Goal: Information Seeking & Learning: Learn about a topic

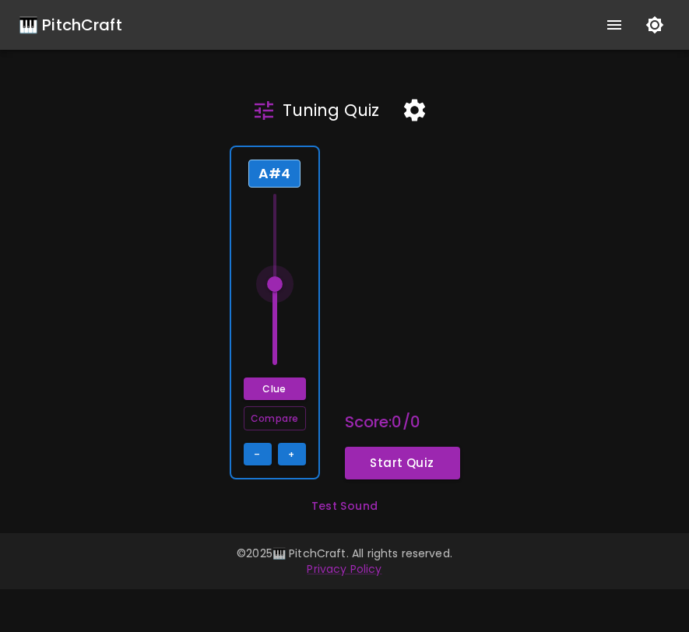
click at [274, 284] on span at bounding box center [275, 284] width 16 height 16
click at [413, 112] on icon "button" at bounding box center [414, 110] width 27 height 27
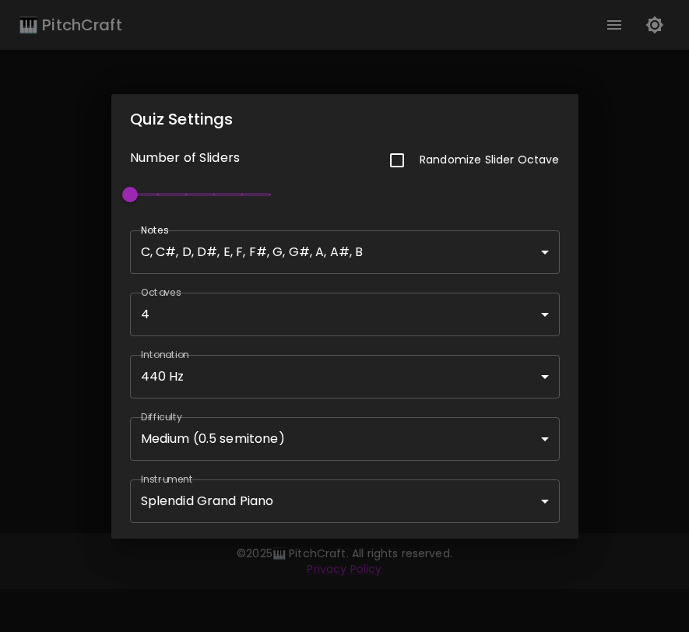
click at [609, 192] on div "Quiz Settings Number of Sliders Randomize Slider Octave 1 Notes C, C#, D, D#, E…" at bounding box center [344, 316] width 689 height 632
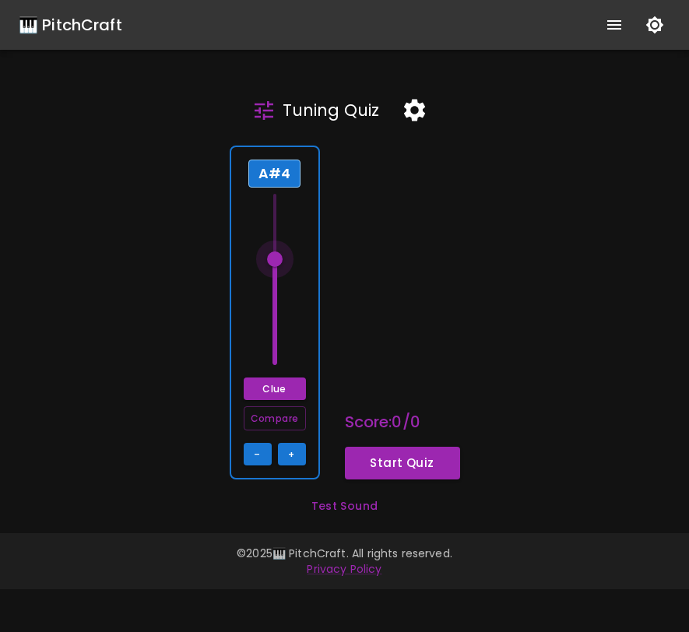
drag, startPoint x: 276, startPoint y: 284, endPoint x: 283, endPoint y: 259, distance: 26.6
click at [283, 259] on span at bounding box center [275, 260] width 16 height 16
click at [417, 119] on icon "button" at bounding box center [414, 110] width 27 height 27
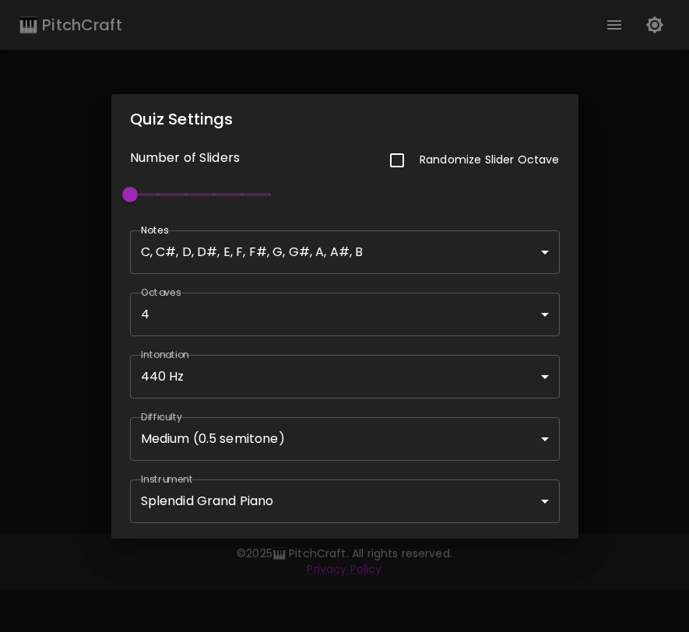
click at [377, 442] on body "🎹 PitchCraft About Badges Wizard Reading Pro Tuning Log Out Tuning Quiz A#4 Clu…" at bounding box center [344, 316] width 689 height 632
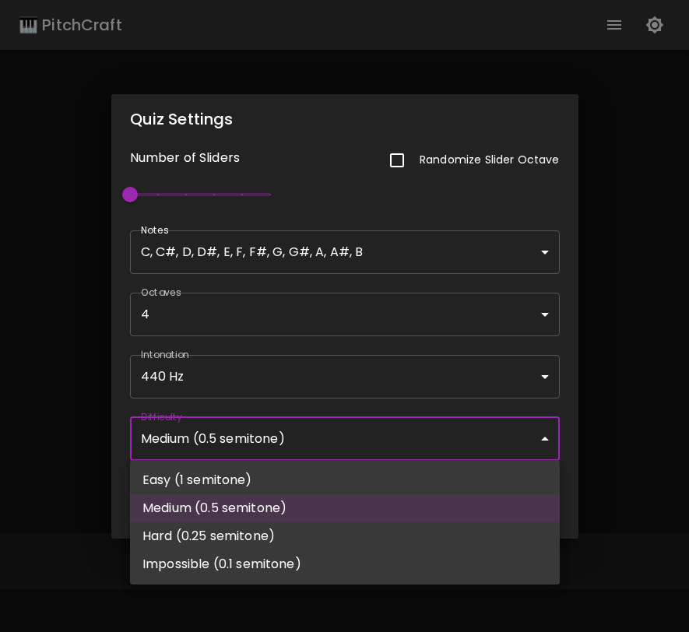
click at [353, 472] on li "Easy (1 semitone)" at bounding box center [345, 480] width 430 height 28
type input "63"
type input "Easy (1 semitone)"
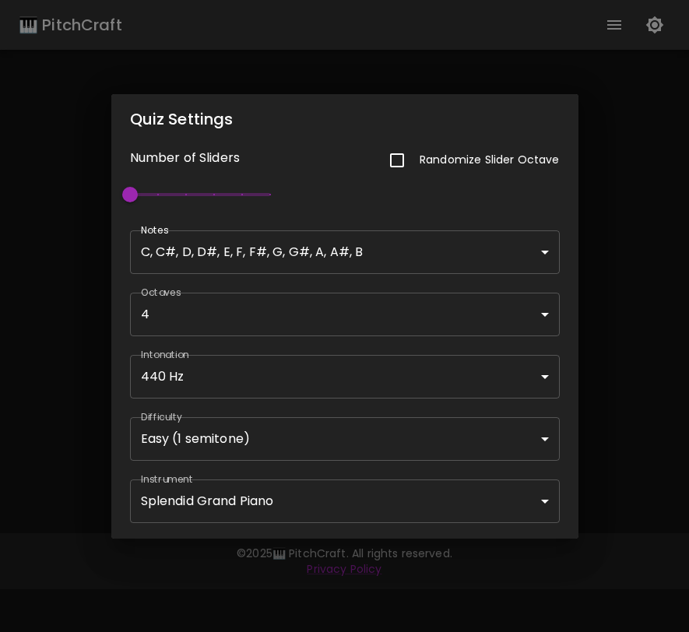
click at [5, 380] on div "Quiz Settings Number of Sliders Randomize Slider Octave 1 Notes C, C#, D, D#, E…" at bounding box center [344, 316] width 689 height 632
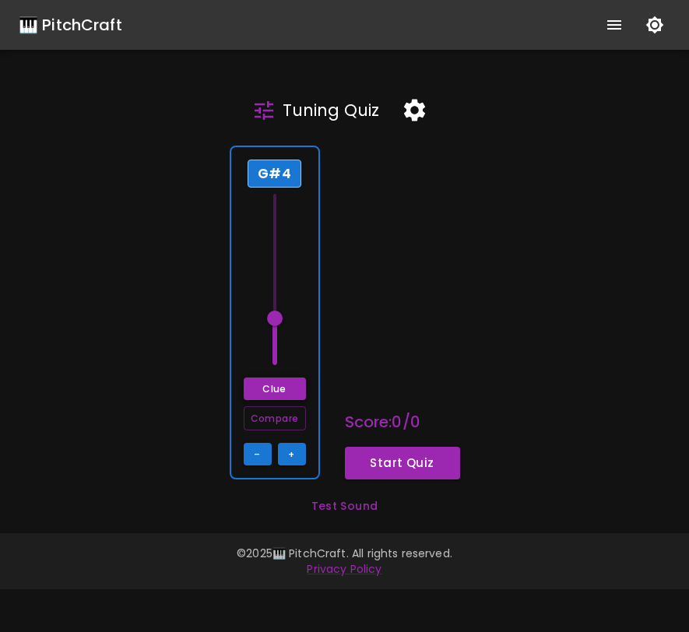
click at [283, 391] on button "Clue" at bounding box center [275, 389] width 62 height 23
click at [413, 111] on icon "button" at bounding box center [414, 110] width 27 height 27
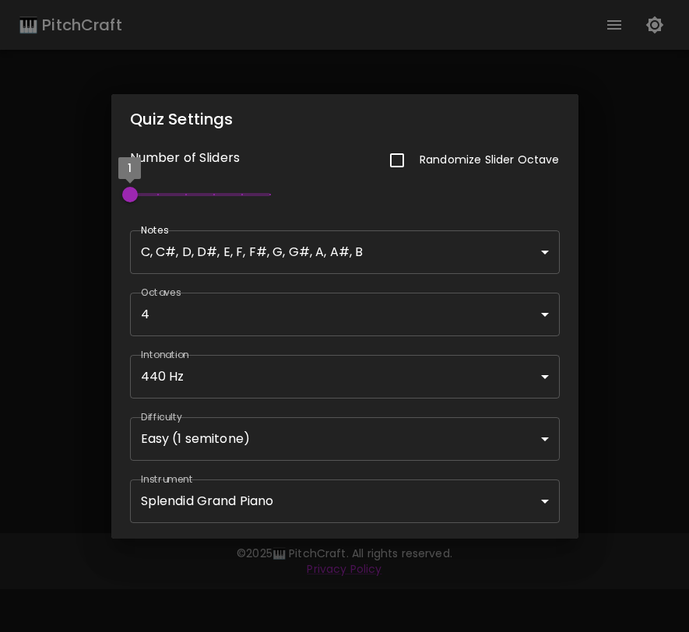
type input "2"
type input "73"
type input "3"
type input "77"
type input "73"
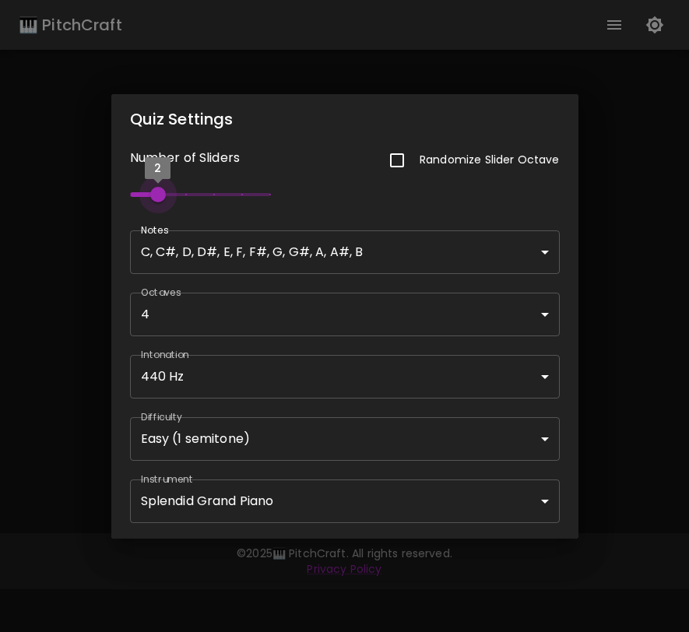
type input "4"
type input "70"
type input "65"
type input "5"
type input "62"
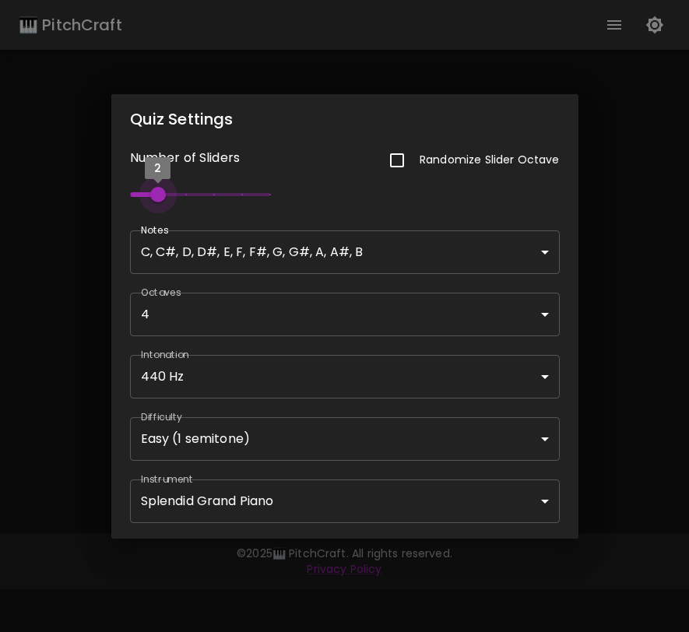
type input "75"
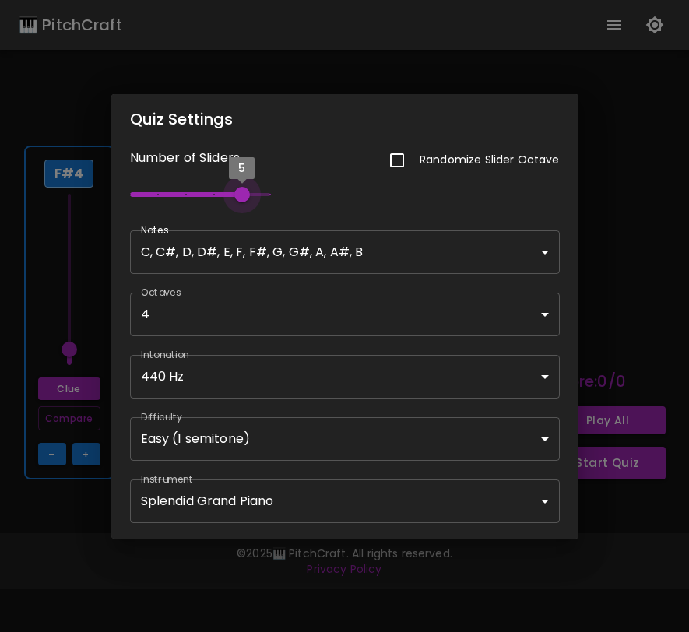
type input "6"
type input "71"
type input "75"
type input "62"
type input "72"
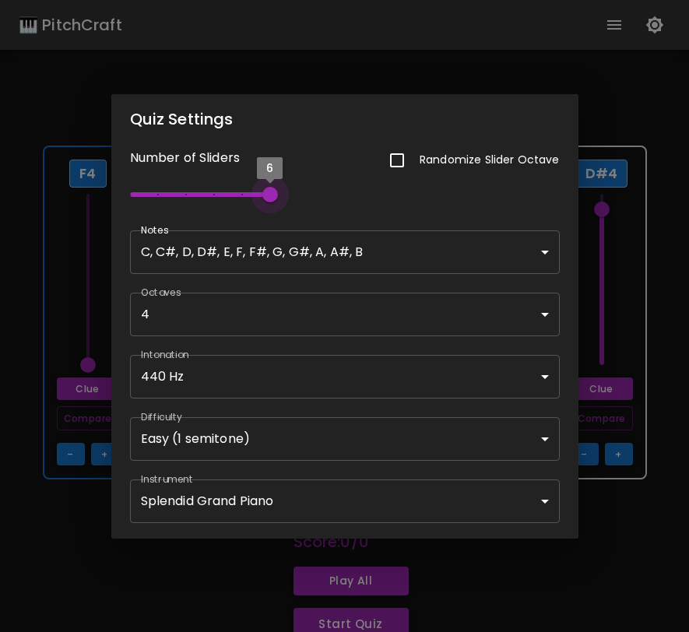
drag, startPoint x: 131, startPoint y: 191, endPoint x: 287, endPoint y: 192, distance: 156.5
click at [287, 192] on div "Number of Sliders Randomize Slider Octave 6" at bounding box center [335, 168] width 449 height 86
click at [653, 553] on div "Quiz Settings Number of Sliders Randomize Slider Octave 6 Notes C, C#, D, D#, E…" at bounding box center [344, 316] width 689 height 632
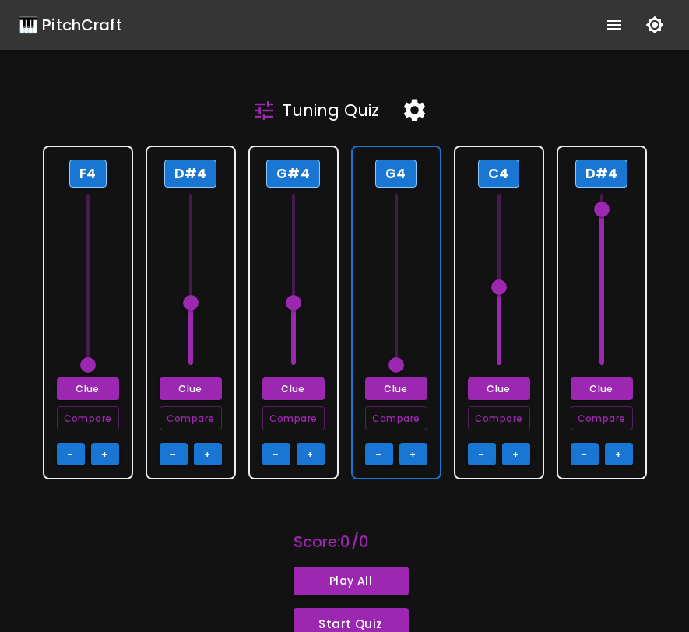
click at [415, 119] on icon "button" at bounding box center [414, 111] width 21 height 22
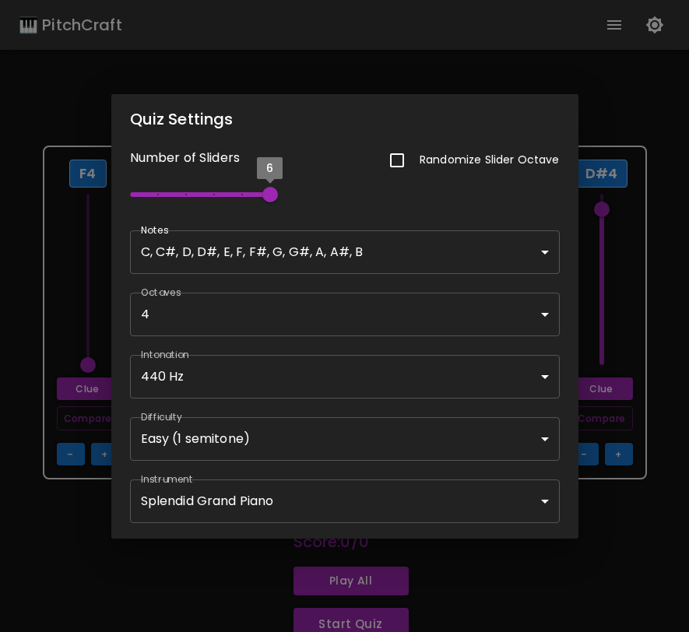
type input "5"
type input "81"
type input "4"
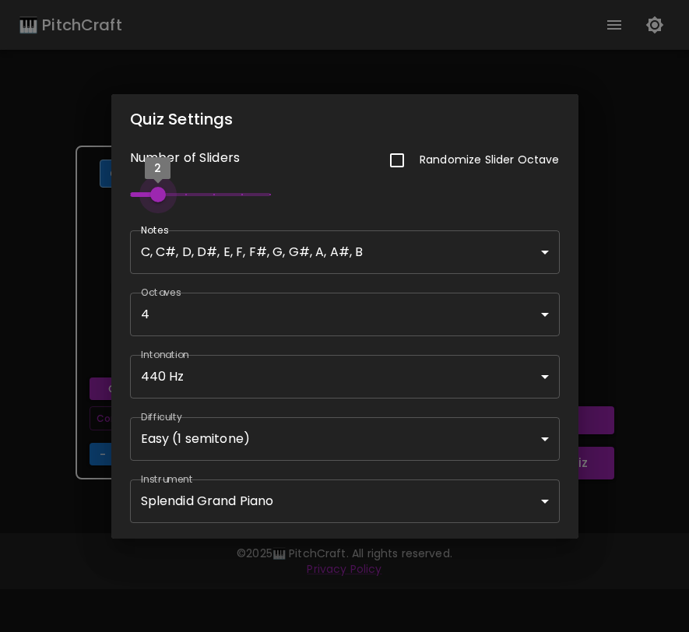
type input "71"
type input "2"
type input "77"
type input "1"
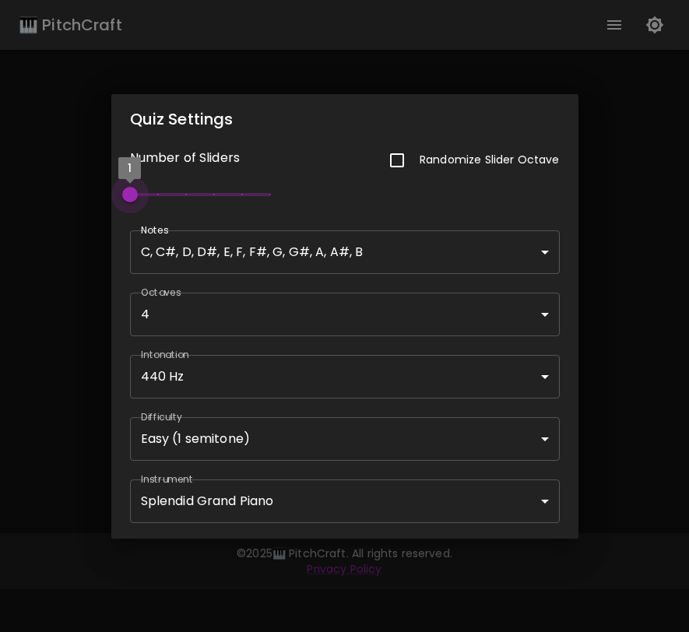
drag, startPoint x: 268, startPoint y: 195, endPoint x: 2, endPoint y: 202, distance: 266.4
click at [2, 202] on div "Quiz Settings Number of Sliders Randomize Slider Octave 1 Notes C, C#, D, D#, E…" at bounding box center [344, 316] width 689 height 632
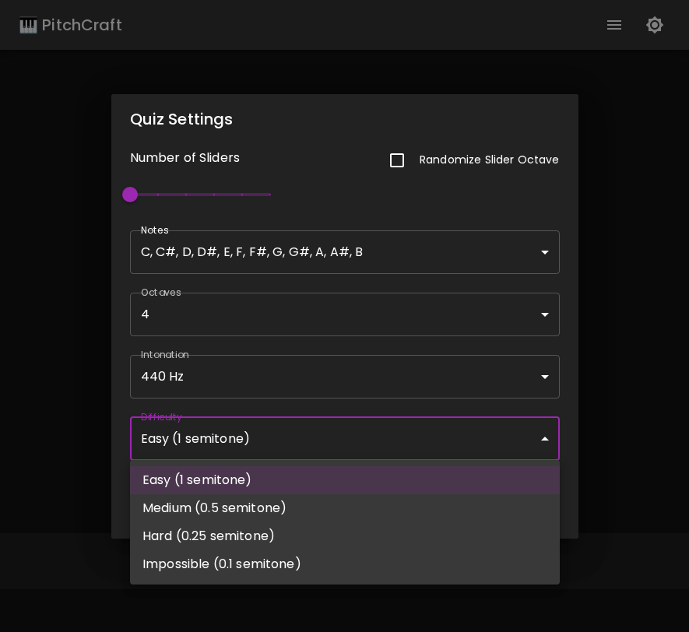
click at [285, 451] on body "🎹 PitchCraft About Badges Wizard Reading Pro Tuning Log Out Tuning Quiz C#4 Clu…" at bounding box center [344, 316] width 689 height 632
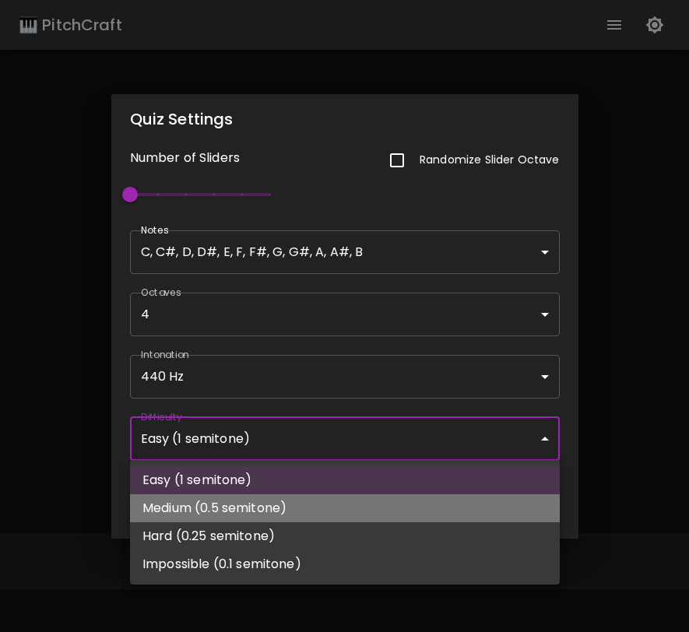
click at [275, 517] on li "Medium (0.5 semitone)" at bounding box center [345, 508] width 430 height 28
type input "73"
type input "Medium (0.5 semitone)"
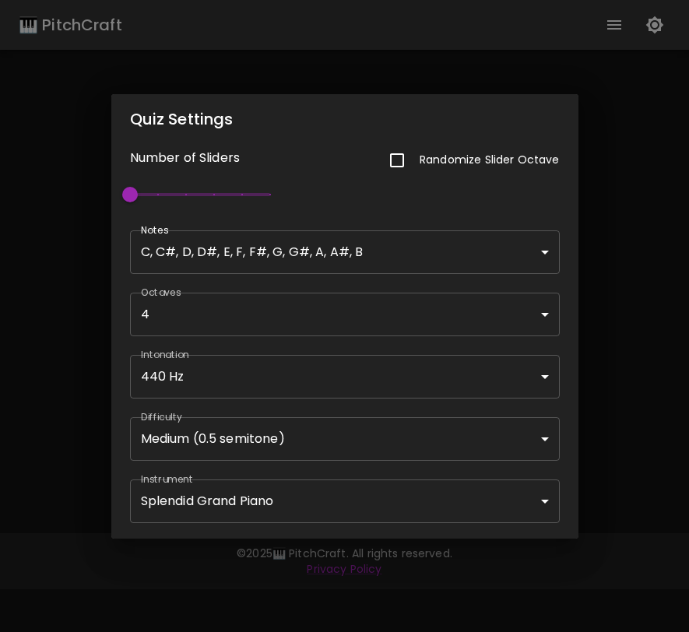
click at [628, 469] on div "Quiz Settings Number of Sliders Randomize Slider Octave 1 Notes C, C#, D, D#, E…" at bounding box center [344, 316] width 689 height 632
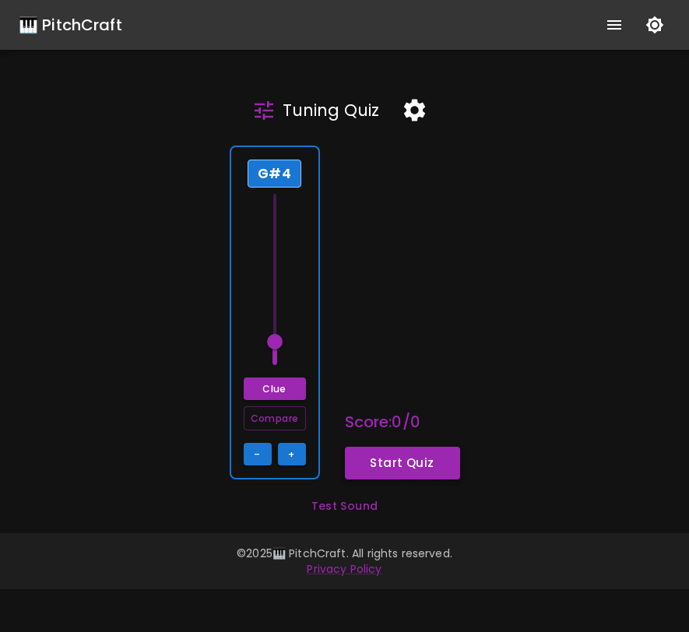
click at [392, 463] on button "Start Quiz" at bounding box center [402, 463] width 115 height 33
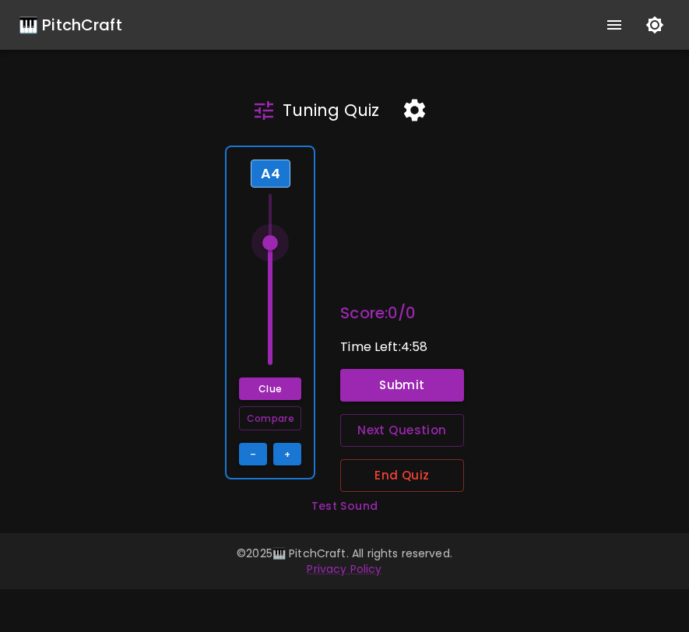
click at [274, 243] on span at bounding box center [270, 243] width 16 height 16
drag, startPoint x: 274, startPoint y: 243, endPoint x: 267, endPoint y: 312, distance: 69.7
click at [267, 312] on span at bounding box center [270, 309] width 16 height 16
click at [276, 314] on span at bounding box center [270, 317] width 16 height 16
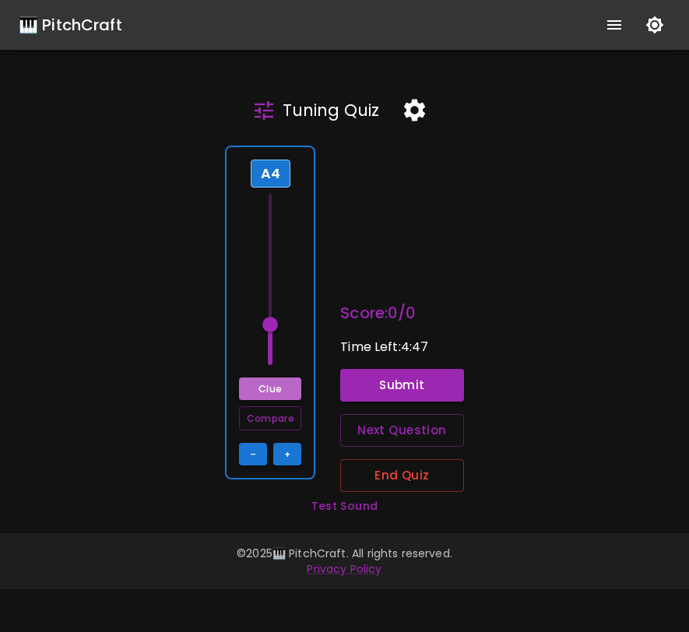
click at [278, 389] on button "Clue" at bounding box center [270, 389] width 62 height 23
click at [440, 382] on button "Submit" at bounding box center [402, 385] width 124 height 33
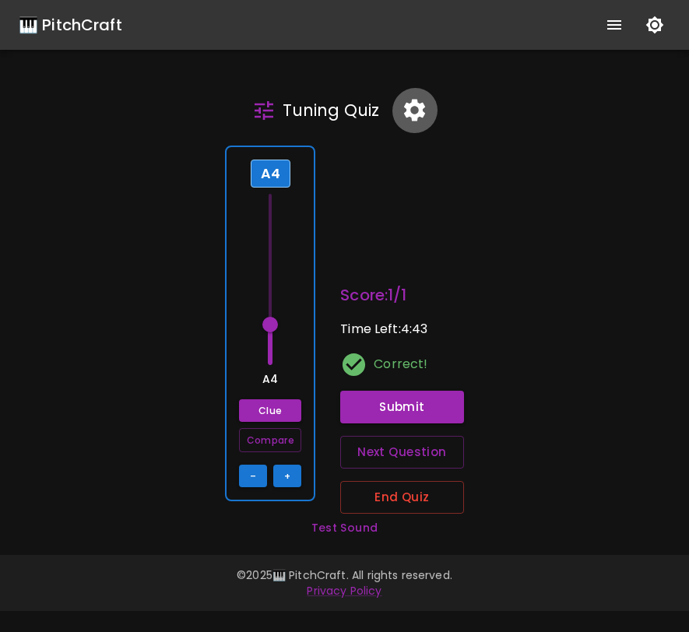
click at [410, 111] on icon "button" at bounding box center [414, 110] width 27 height 27
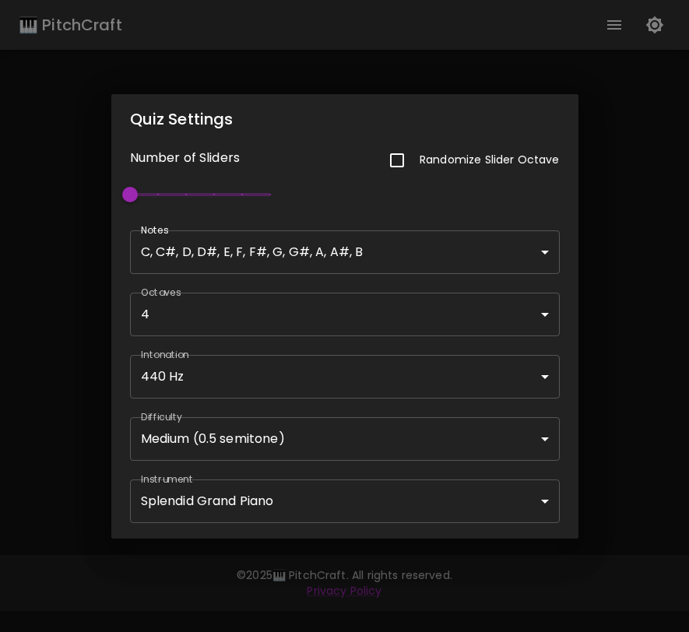
click at [347, 441] on body "🎹 PitchCraft About Badges Wizard Reading Pro Tuning Log Out Tuning Quiz A4 A4 C…" at bounding box center [344, 316] width 689 height 632
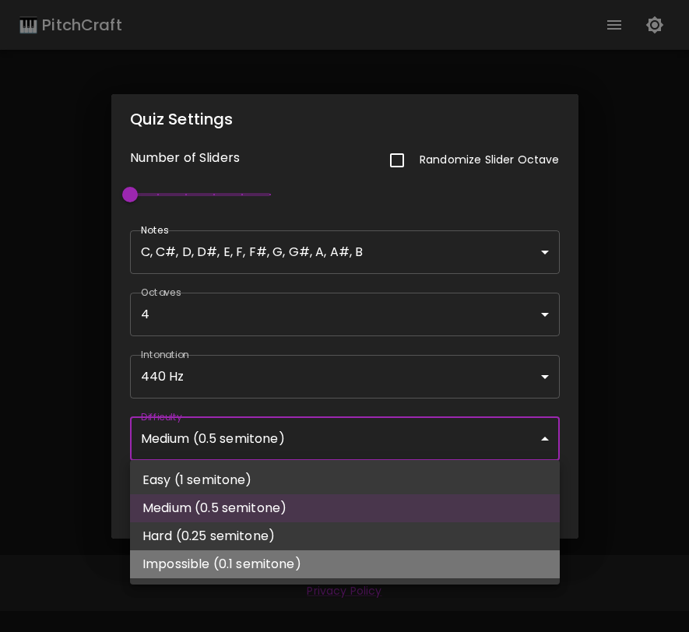
click at [317, 565] on li "Impossible (0.1 semitone)" at bounding box center [345, 565] width 430 height 28
type input "70.4"
type input "Impossible (0.1 semitone)"
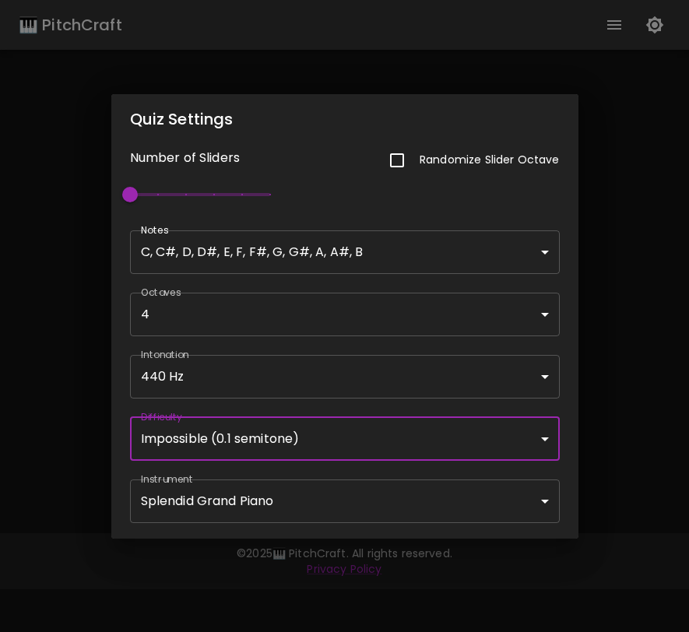
click at [601, 441] on div "Quiz Settings Number of Sliders Randomize Slider Octave 1 Notes C, C#, D, D#, E…" at bounding box center [344, 316] width 689 height 632
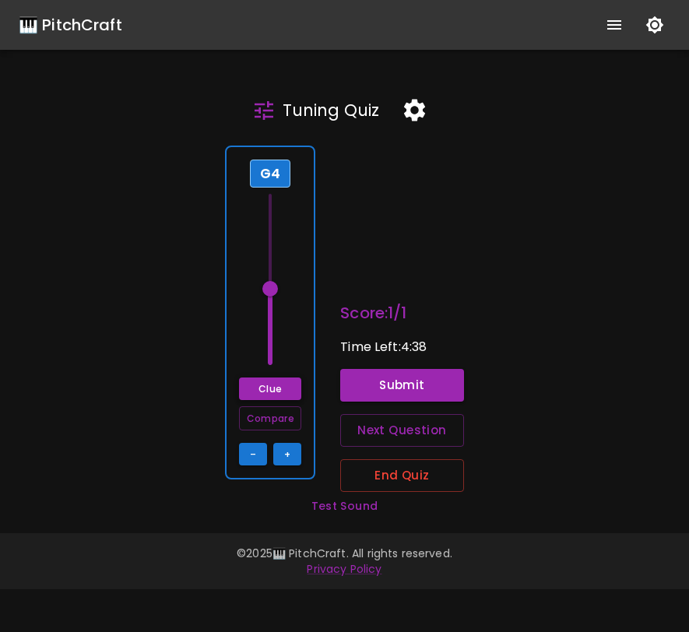
click at [269, 388] on button "Clue" at bounding box center [270, 389] width 62 height 23
click at [275, 284] on span at bounding box center [270, 289] width 16 height 16
drag, startPoint x: 275, startPoint y: 284, endPoint x: 273, endPoint y: 346, distance: 62.3
click at [273, 346] on span at bounding box center [270, 342] width 16 height 16
click at [259, 414] on button "Compare" at bounding box center [270, 418] width 62 height 24
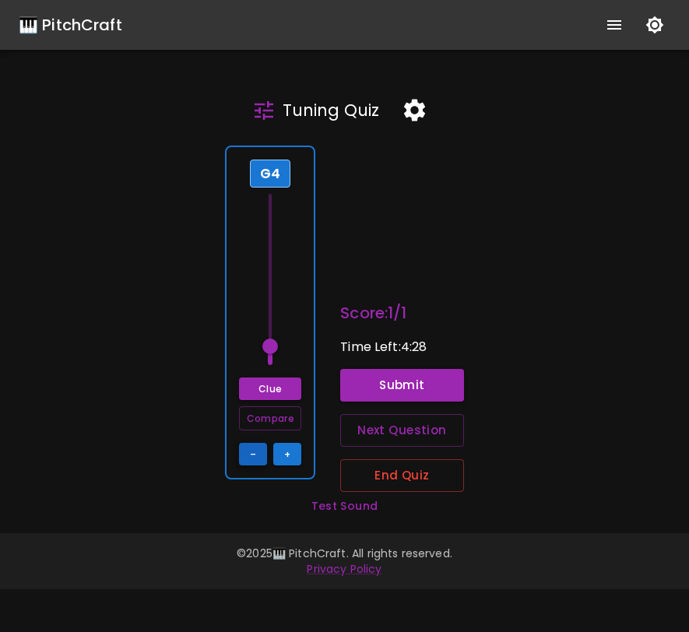
click at [263, 455] on button "–" at bounding box center [253, 454] width 28 height 23
click at [273, 417] on button "Compare" at bounding box center [270, 418] width 62 height 24
click at [283, 448] on button "+" at bounding box center [287, 454] width 28 height 23
click at [280, 417] on button "Compare" at bounding box center [270, 418] width 62 height 24
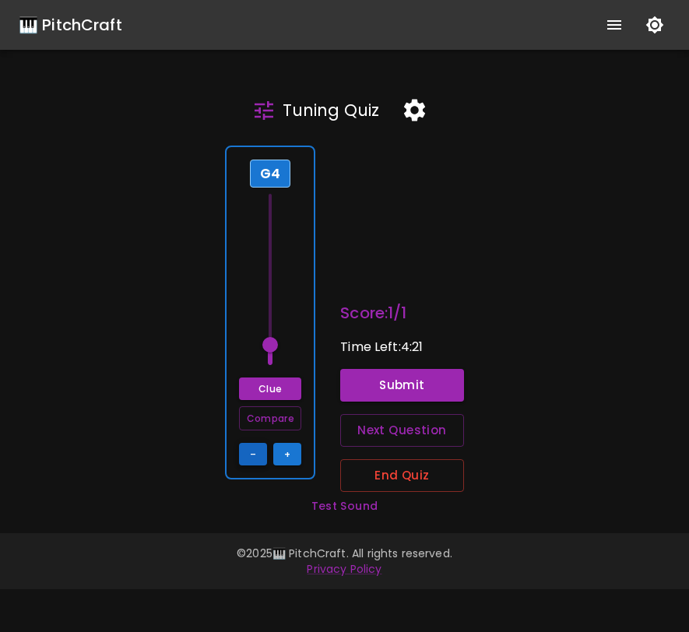
click at [259, 448] on button "–" at bounding box center [253, 454] width 28 height 23
click at [284, 420] on button "Compare" at bounding box center [270, 418] width 62 height 24
click at [290, 457] on button "+" at bounding box center [287, 454] width 28 height 23
click at [279, 419] on button "Compare" at bounding box center [270, 418] width 62 height 24
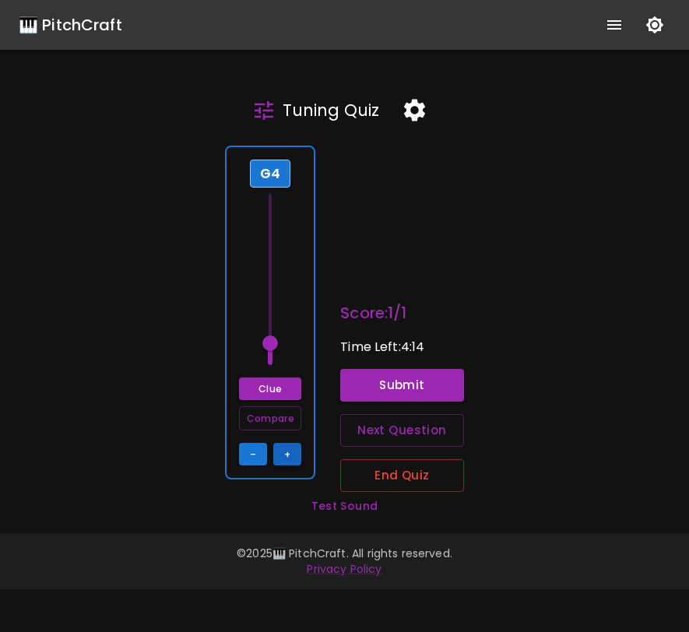
click at [289, 449] on button "+" at bounding box center [287, 454] width 28 height 23
click at [275, 416] on button "Compare" at bounding box center [270, 418] width 62 height 24
click at [366, 381] on button "Submit" at bounding box center [402, 385] width 124 height 33
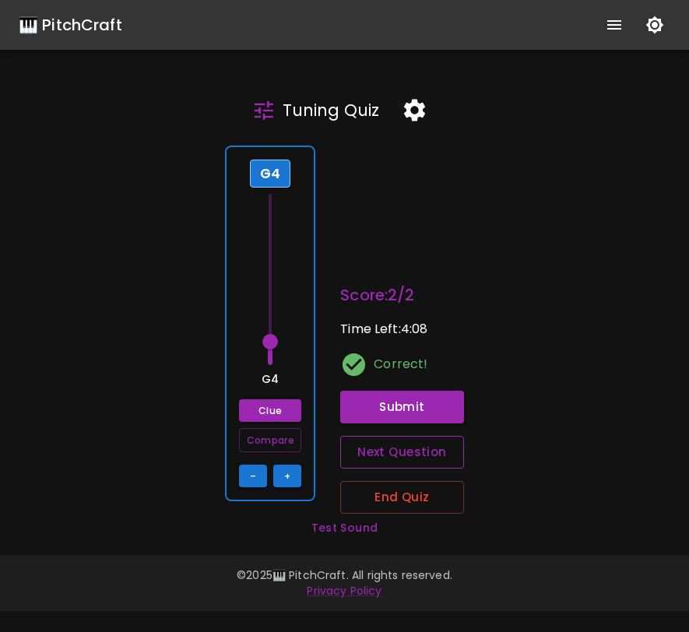
click at [382, 459] on button "Next Question" at bounding box center [402, 452] width 124 height 33
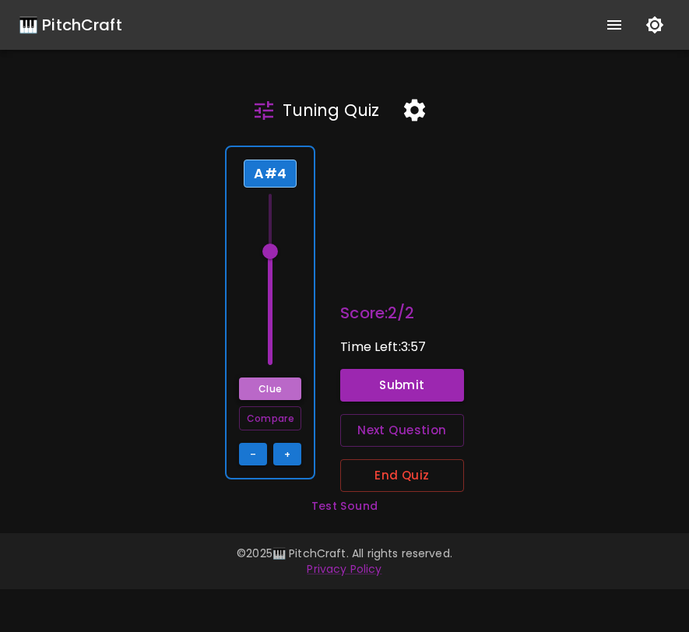
click at [268, 390] on button "Clue" at bounding box center [270, 389] width 62 height 23
drag, startPoint x: 273, startPoint y: 255, endPoint x: 274, endPoint y: 264, distance: 9.4
click at [274, 264] on span at bounding box center [270, 264] width 16 height 16
click at [272, 390] on button "Clue" at bounding box center [270, 389] width 62 height 23
drag, startPoint x: 276, startPoint y: 266, endPoint x: 275, endPoint y: 220, distance: 45.9
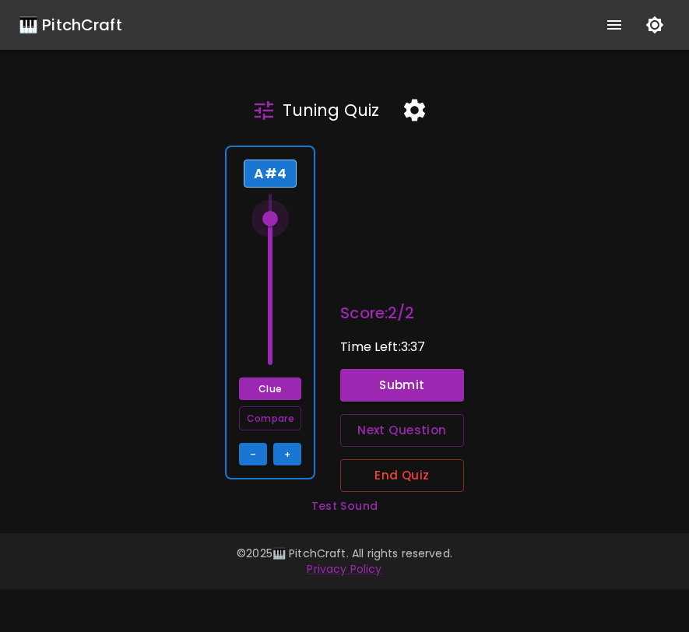
click at [275, 220] on span at bounding box center [270, 219] width 16 height 16
click at [269, 389] on button "Clue" at bounding box center [270, 389] width 62 height 23
click at [274, 206] on span at bounding box center [270, 207] width 16 height 16
click at [266, 380] on button "Clue" at bounding box center [270, 389] width 62 height 23
click at [273, 208] on span at bounding box center [270, 208] width 16 height 16
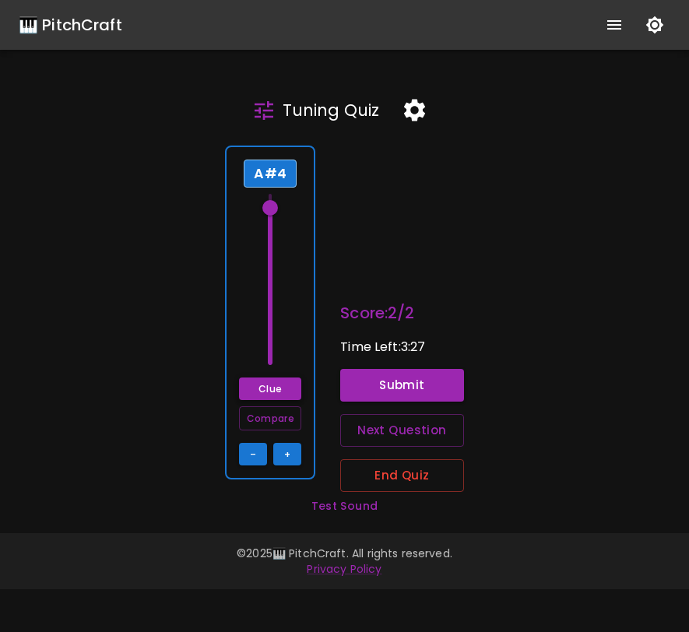
click at [259, 385] on button "Clue" at bounding box center [270, 389] width 62 height 23
click at [275, 210] on span at bounding box center [270, 208] width 16 height 16
click at [270, 418] on button "Compare" at bounding box center [270, 418] width 62 height 24
click at [443, 375] on button "Submit" at bounding box center [402, 385] width 124 height 33
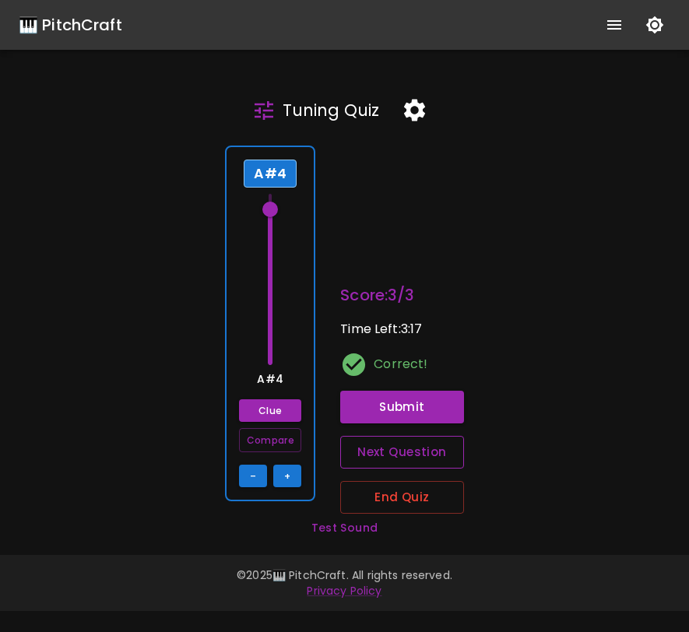
click at [406, 459] on button "Next Question" at bounding box center [402, 452] width 124 height 33
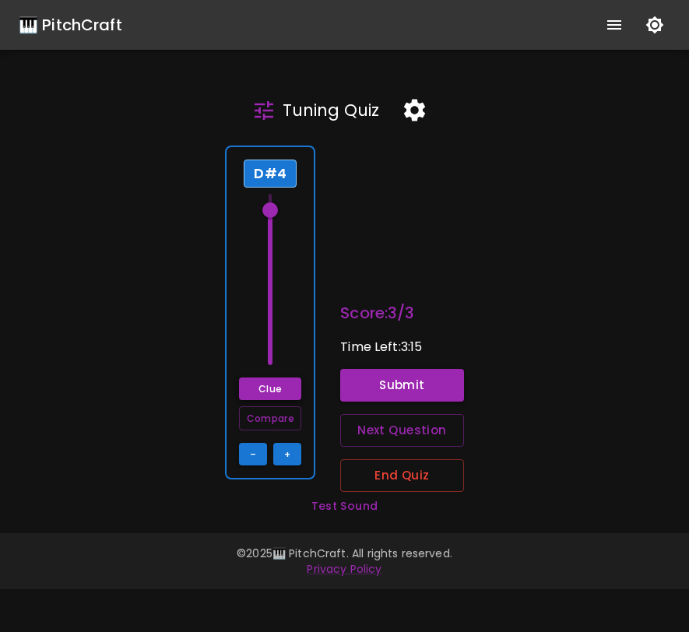
click at [290, 386] on button "Clue" at bounding box center [270, 389] width 62 height 23
drag, startPoint x: 273, startPoint y: 206, endPoint x: 269, endPoint y: 316, distance: 109.9
click at [269, 315] on span at bounding box center [270, 307] width 16 height 16
click at [272, 383] on button "Clue" at bounding box center [270, 389] width 62 height 23
click at [276, 314] on span at bounding box center [270, 313] width 16 height 16
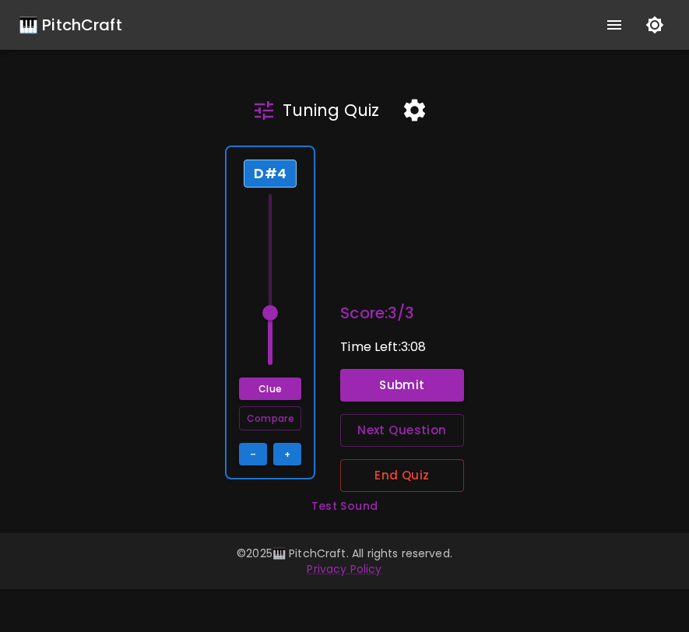
click at [276, 341] on span at bounding box center [270, 279] width 23 height 171
click at [273, 366] on div "D#4 Clue Compare – +" at bounding box center [270, 313] width 90 height 334
click at [274, 361] on span at bounding box center [270, 279] width 23 height 171
click at [273, 324] on span at bounding box center [270, 279] width 23 height 171
click at [276, 396] on button "Clue" at bounding box center [270, 389] width 62 height 23
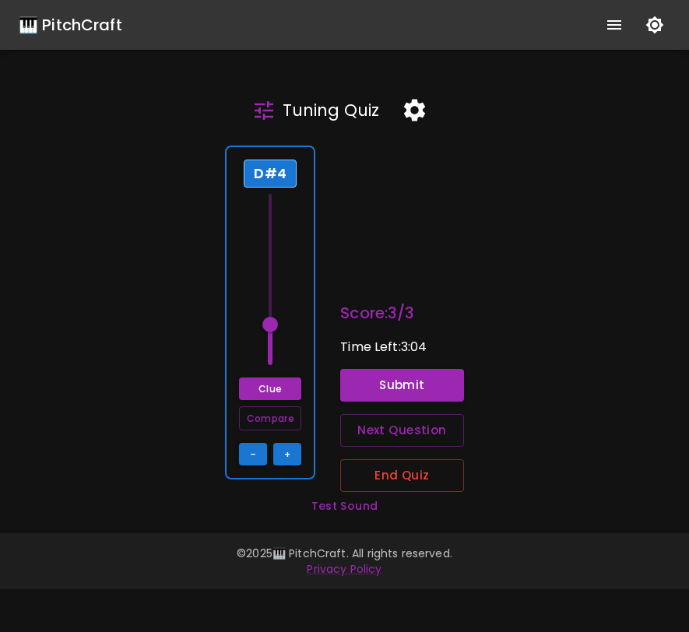
click at [273, 317] on span at bounding box center [270, 325] width 16 height 16
click at [273, 322] on span at bounding box center [270, 315] width 16 height 16
click at [272, 317] on span at bounding box center [270, 325] width 16 height 16
click at [273, 375] on div "D#4 Clue Compare – +" at bounding box center [270, 313] width 90 height 334
click at [273, 384] on button "Clue" at bounding box center [270, 389] width 62 height 23
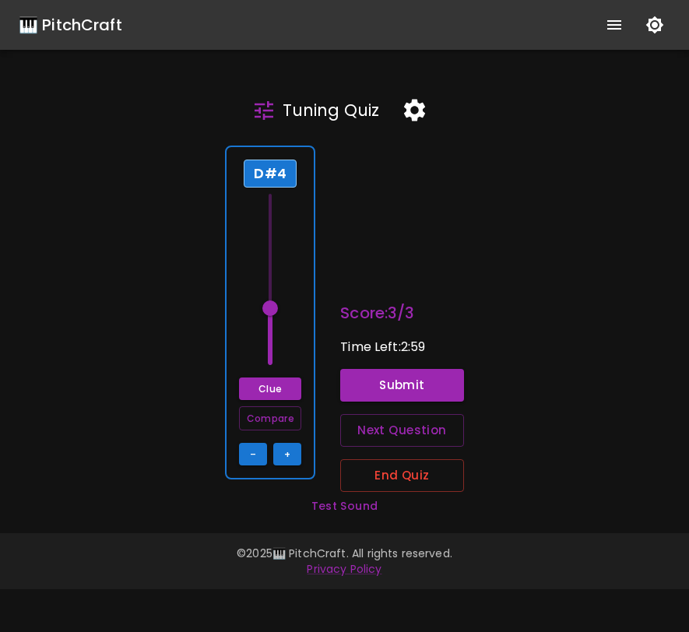
type input "74.2"
click at [270, 322] on span at bounding box center [270, 322] width 16 height 16
click at [269, 392] on button "Clue" at bounding box center [270, 389] width 62 height 23
click at [301, 459] on button "+" at bounding box center [287, 454] width 28 height 23
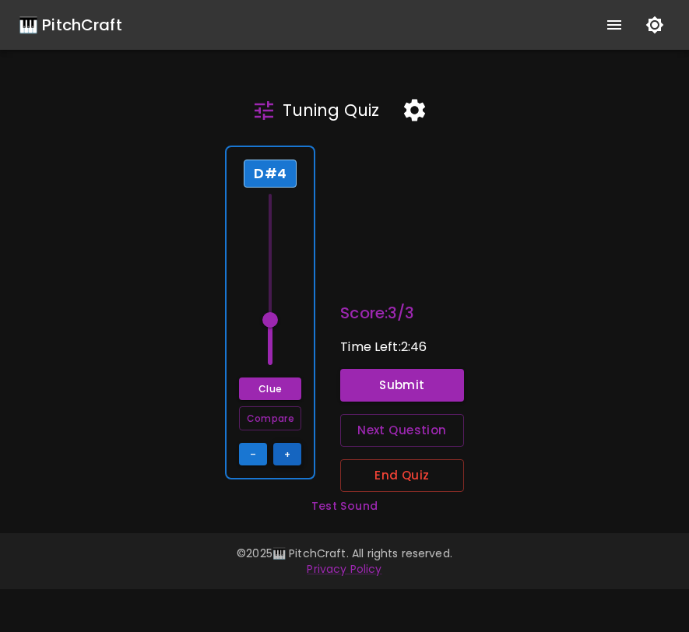
click at [288, 459] on button "+" at bounding box center [287, 454] width 28 height 23
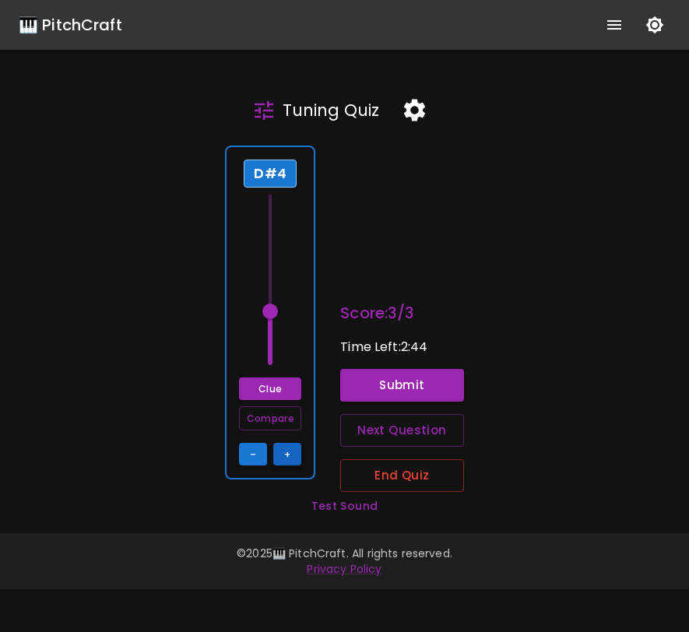
click at [288, 459] on button "+" at bounding box center [287, 454] width 28 height 23
type input "75"
click at [288, 387] on button "Clue" at bounding box center [270, 389] width 62 height 23
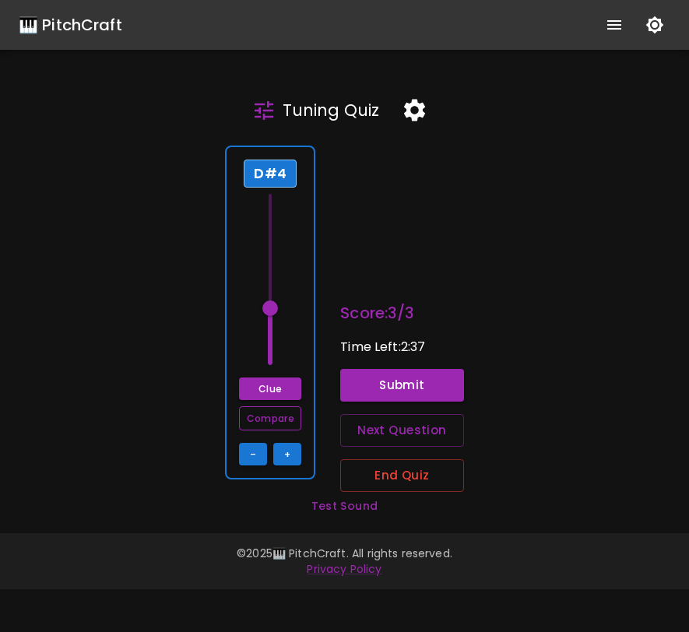
click at [278, 416] on button "Compare" at bounding box center [270, 418] width 62 height 24
click at [452, 384] on button "Submit" at bounding box center [402, 385] width 124 height 33
